Goal: Answer question/provide support: Share knowledge or assist other users

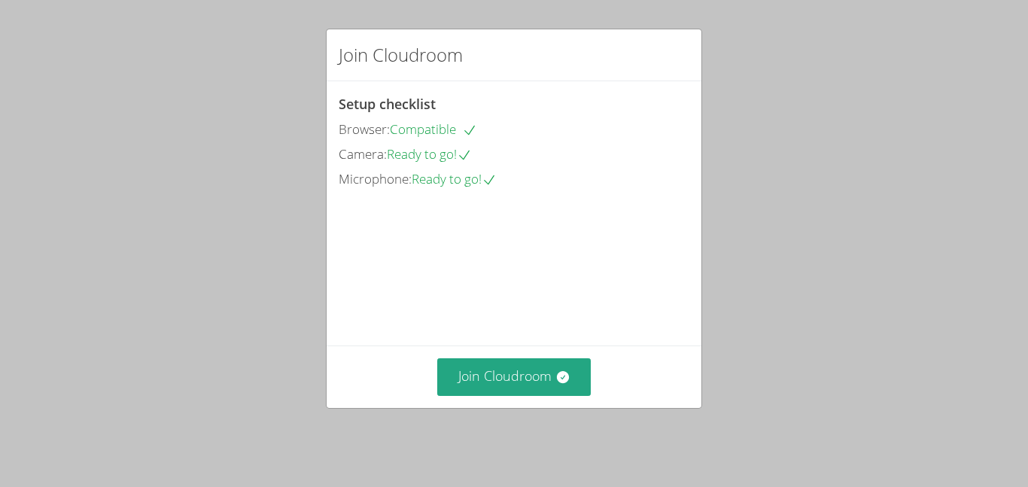
drag, startPoint x: 449, startPoint y: 376, endPoint x: 449, endPoint y: 366, distance: 9.8
click at [449, 366] on div "Join Cloudroom" at bounding box center [514, 377] width 375 height 62
click at [549, 378] on button "Join Cloudroom" at bounding box center [514, 376] width 154 height 37
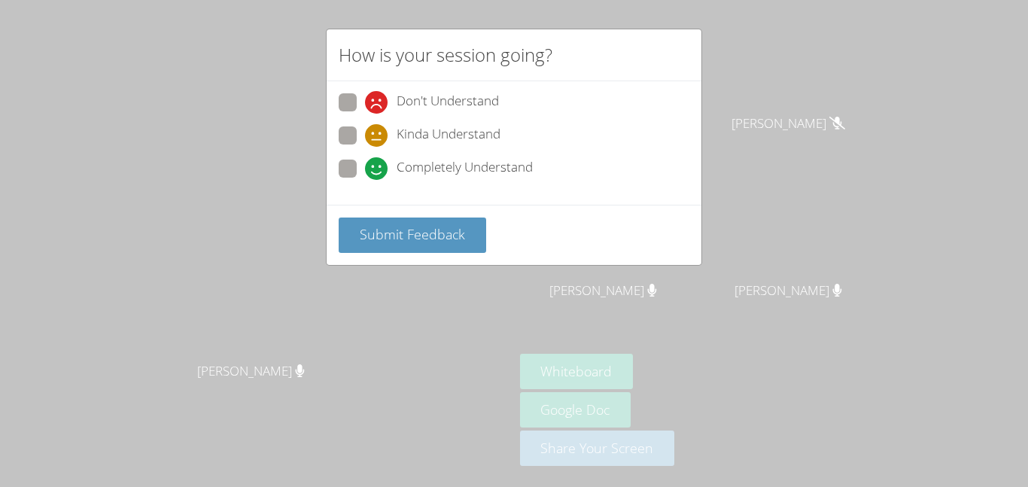
drag, startPoint x: 358, startPoint y: 163, endPoint x: 417, endPoint y: 190, distance: 65.4
click at [369, 169] on label "Completely Understand" at bounding box center [436, 170] width 194 height 20
click at [369, 169] on input "Completely Understand" at bounding box center [371, 166] width 13 height 13
radio input "true"
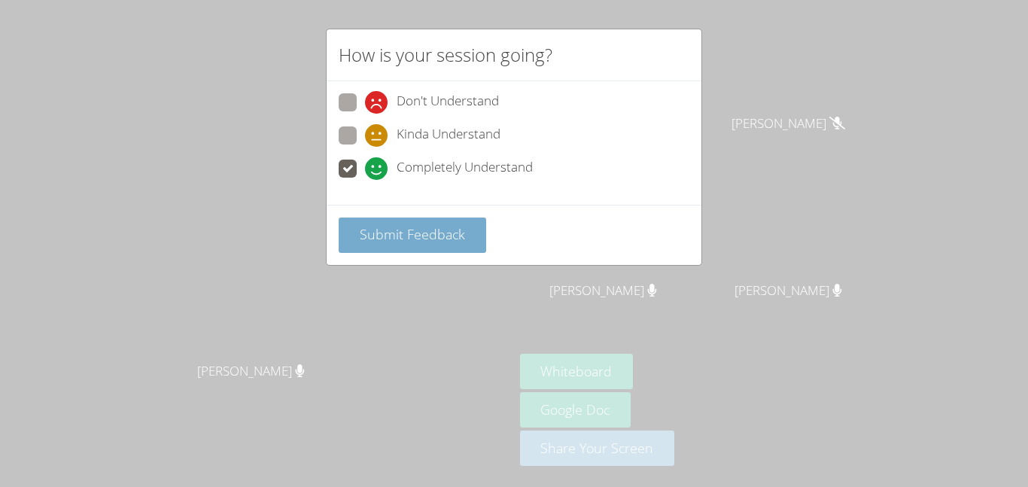
click at [416, 235] on span "Submit Feedback" at bounding box center [412, 234] width 105 height 18
